Goal: Task Accomplishment & Management: Use online tool/utility

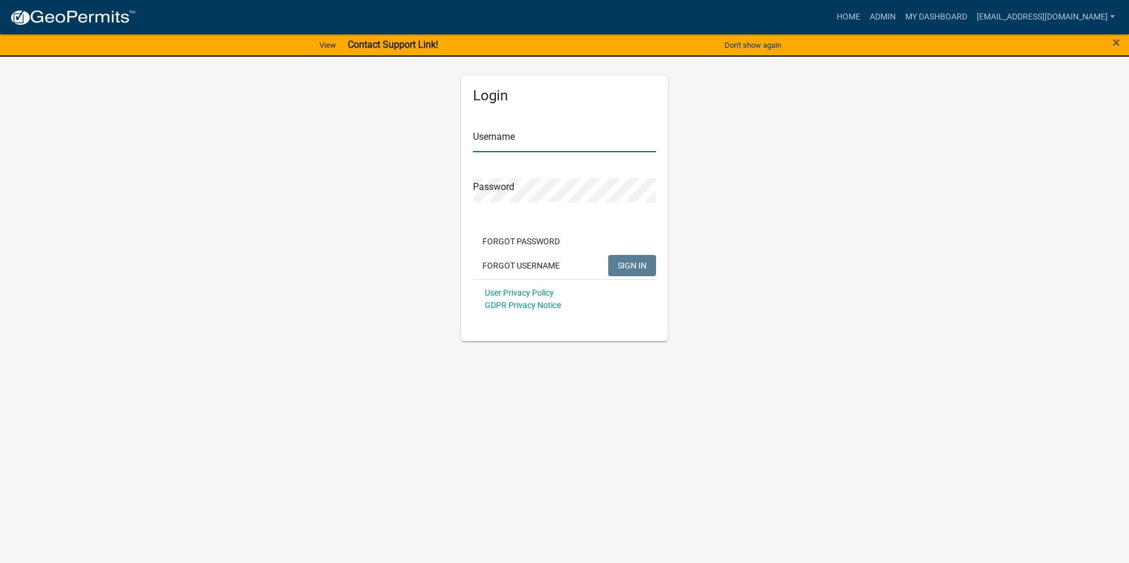
type input "[EMAIL_ADDRESS][DOMAIN_NAME]"
click at [638, 267] on span "SIGN IN" at bounding box center [632, 264] width 29 height 9
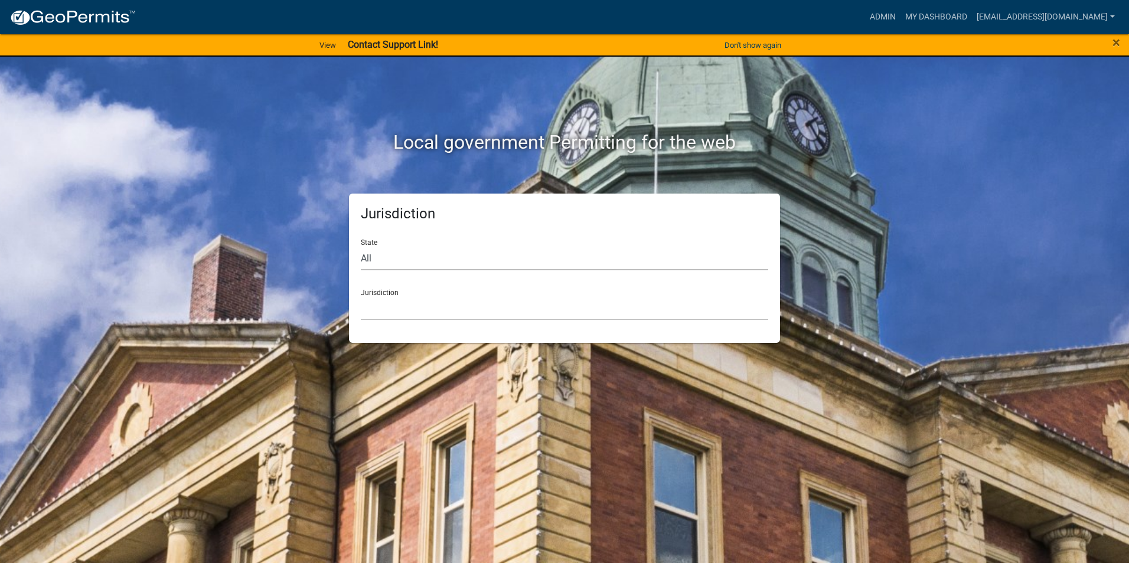
click at [458, 261] on select "All [US_STATE] [US_STATE] [US_STATE] [US_STATE] [US_STATE] [US_STATE] [US_STATE…" at bounding box center [564, 258] width 407 height 24
select select "[US_STATE]"
click at [361, 246] on select "All [US_STATE] [US_STATE] [US_STATE] [US_STATE] [US_STATE] [US_STATE] [US_STATE…" at bounding box center [564, 258] width 407 height 24
click at [433, 315] on select "City of [GEOGRAPHIC_DATA], [US_STATE] City of [GEOGRAPHIC_DATA], [US_STATE] Cit…" at bounding box center [564, 308] width 407 height 24
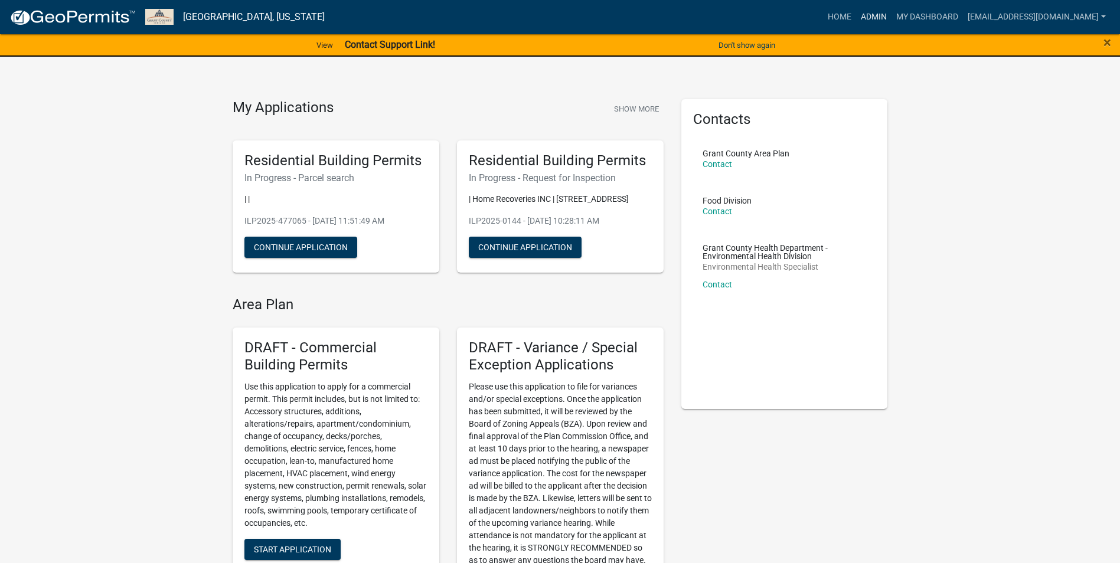
click at [879, 15] on link "Admin" at bounding box center [873, 17] width 35 height 22
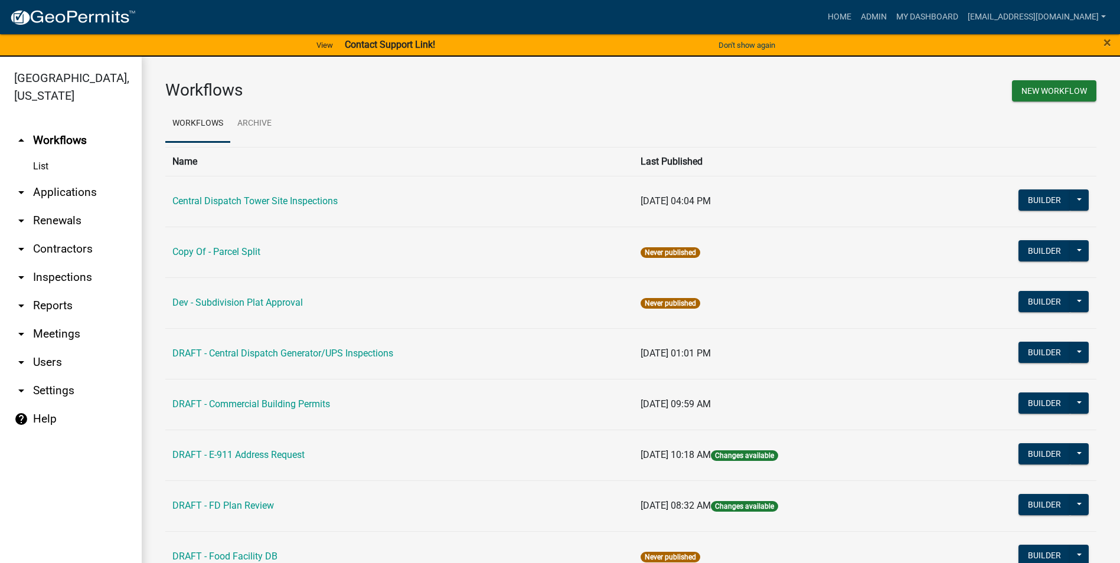
click at [74, 178] on link "arrow_drop_down Applications" at bounding box center [71, 192] width 142 height 28
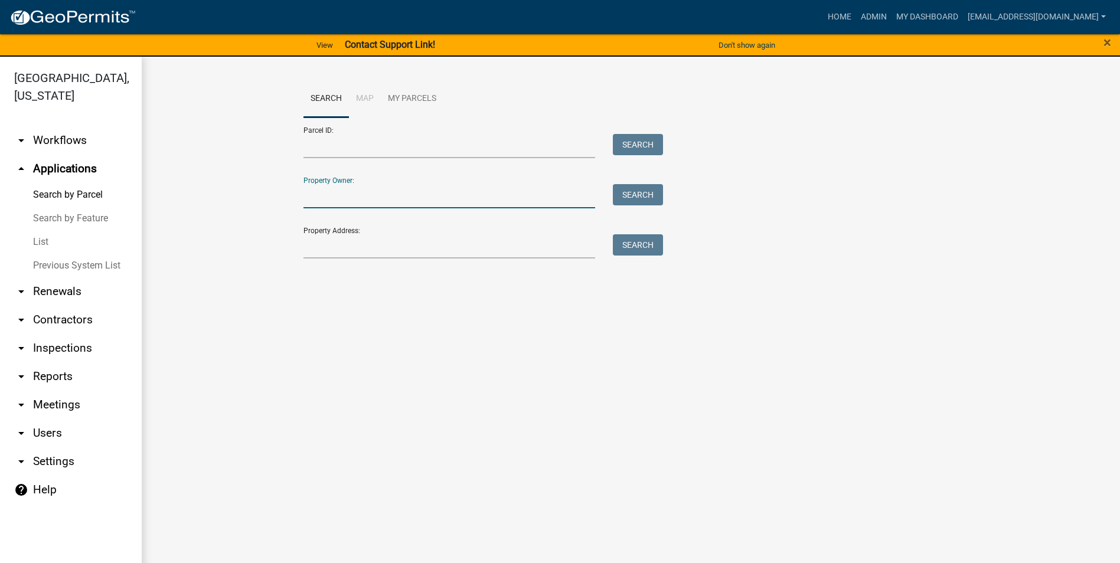
click at [344, 194] on input "Property Owner:" at bounding box center [450, 196] width 292 height 24
type input "[PERSON_NAME]"
click at [625, 199] on button "Search" at bounding box center [638, 194] width 50 height 21
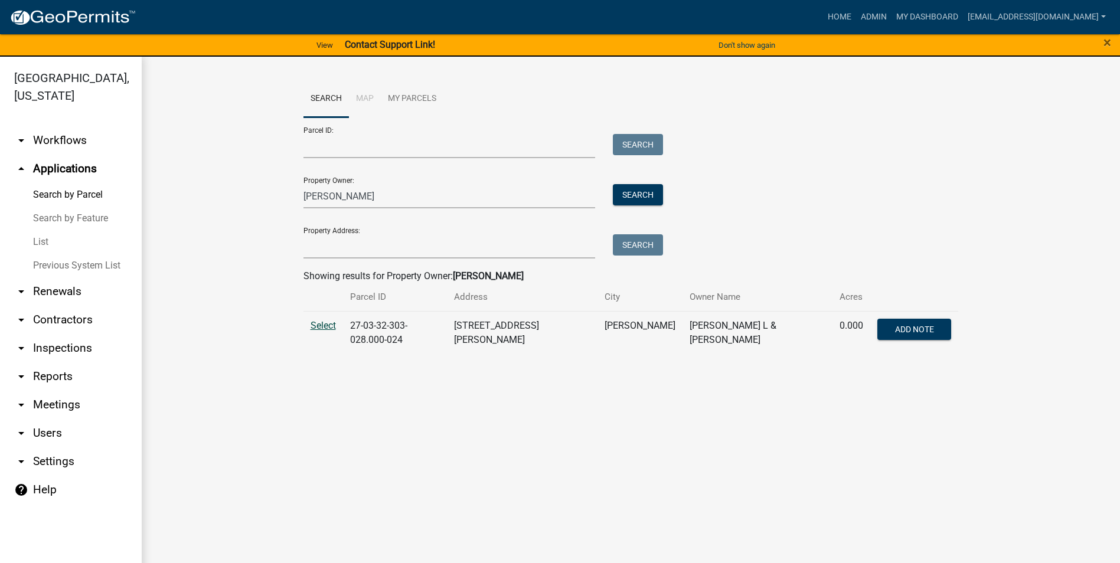
click at [318, 325] on span "Select" at bounding box center [323, 325] width 25 height 11
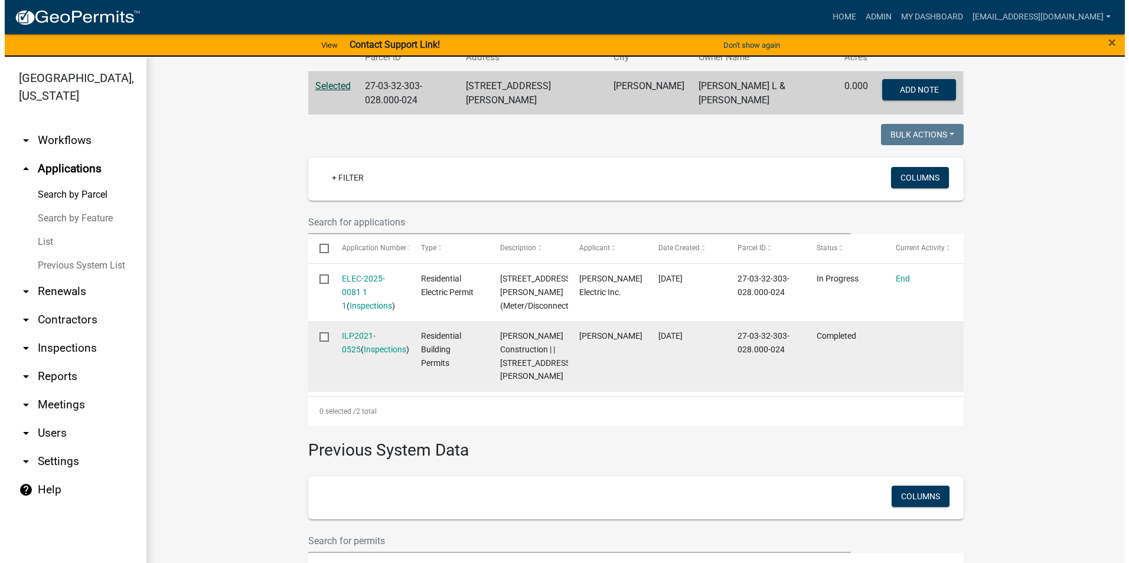
scroll to position [220, 0]
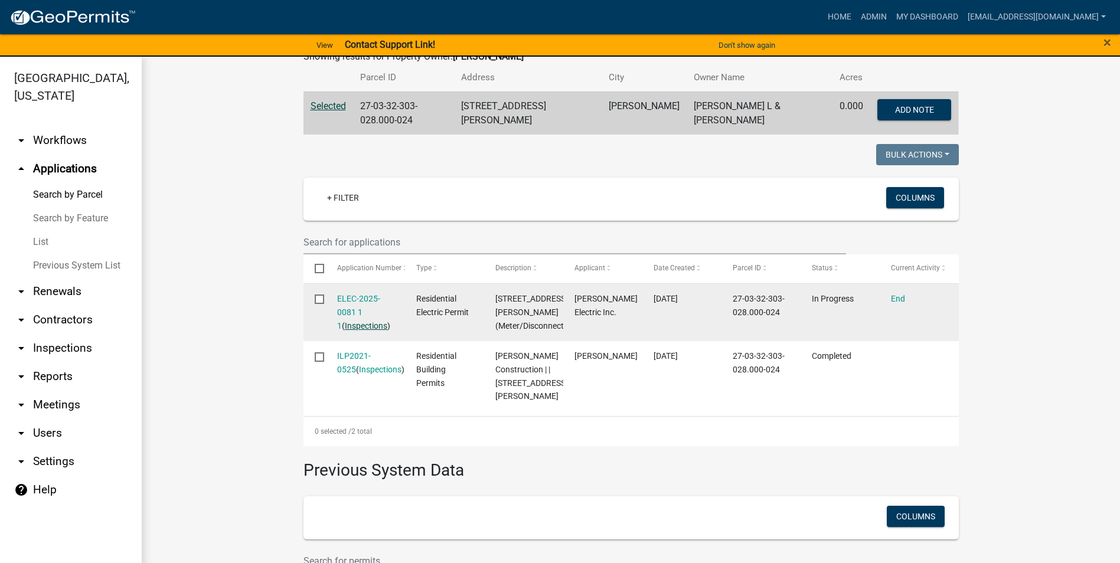
click at [348, 321] on link "Inspections" at bounding box center [366, 325] width 43 height 9
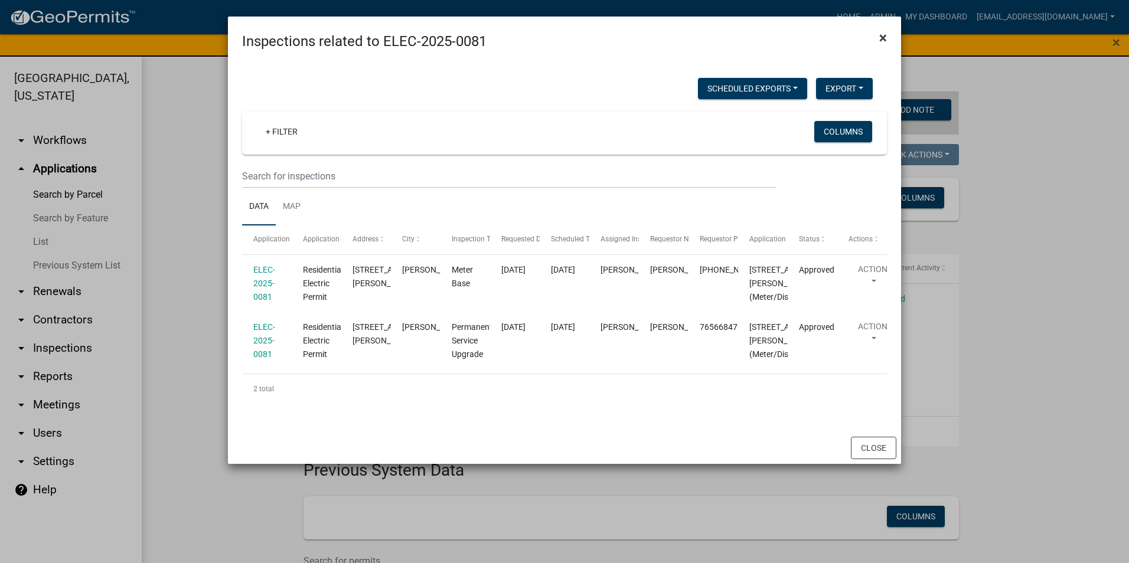
click at [882, 37] on span "×" at bounding box center [883, 38] width 8 height 17
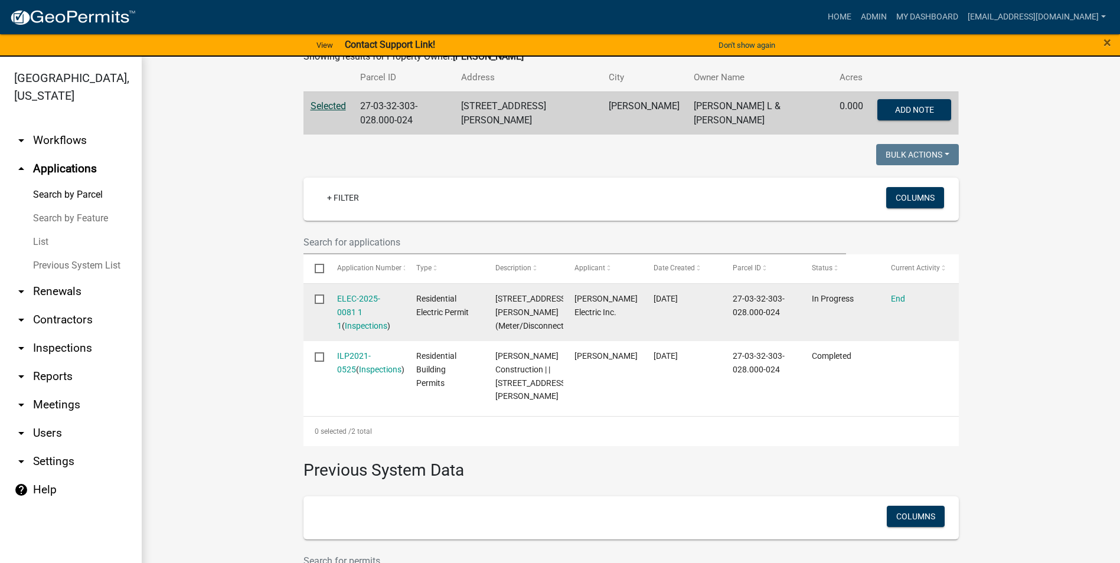
click at [338, 301] on div "ELEC-2025-0081 1 1 ( Inspections )" at bounding box center [365, 312] width 57 height 40
click at [345, 308] on link "ELEC-2025-0081 1 1" at bounding box center [358, 312] width 43 height 37
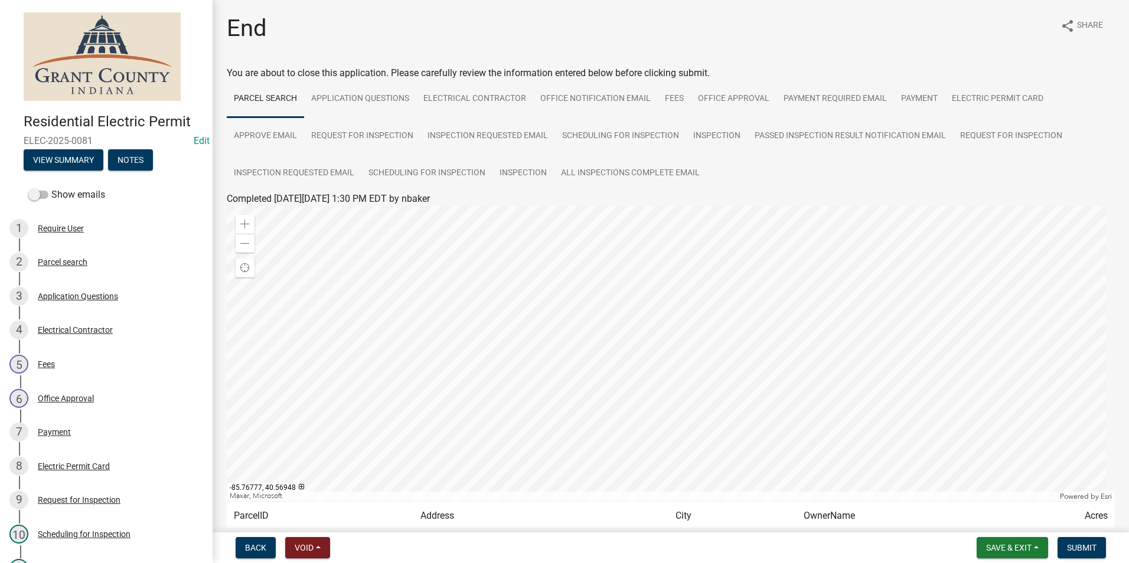
click at [904, 315] on div at bounding box center [671, 353] width 888 height 295
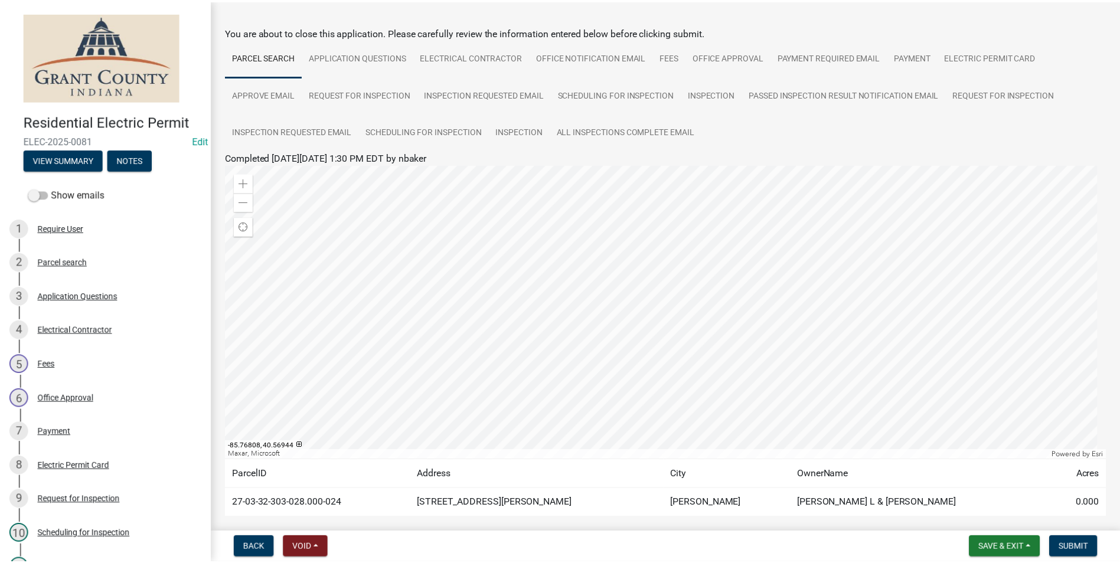
scroll to position [59, 0]
